Goal: Navigation & Orientation: Find specific page/section

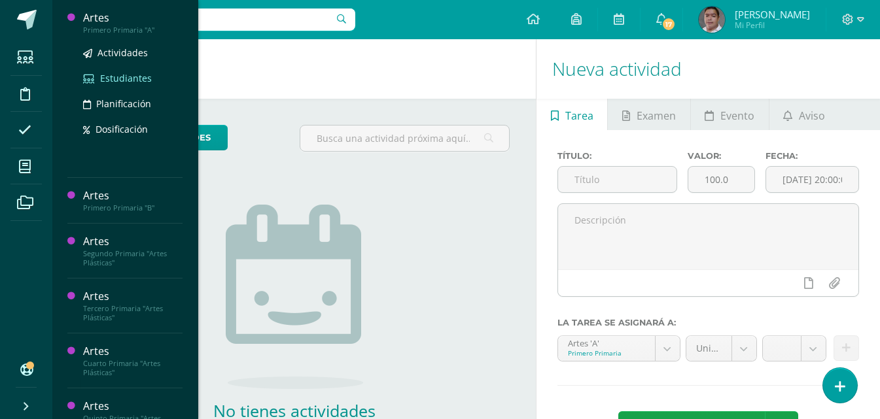
click at [122, 74] on span "Estudiantes" at bounding box center [126, 78] width 52 height 12
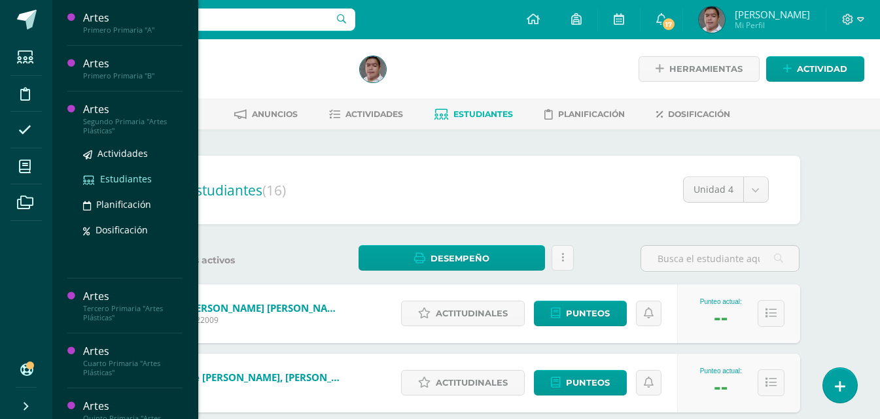
click at [126, 176] on span "Estudiantes" at bounding box center [126, 179] width 52 height 12
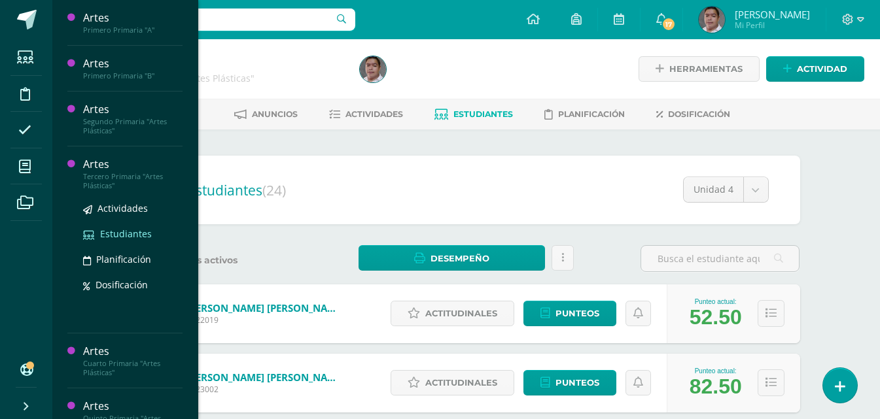
click at [116, 233] on span "Estudiantes" at bounding box center [126, 234] width 52 height 12
